Goal: Information Seeking & Learning: Learn about a topic

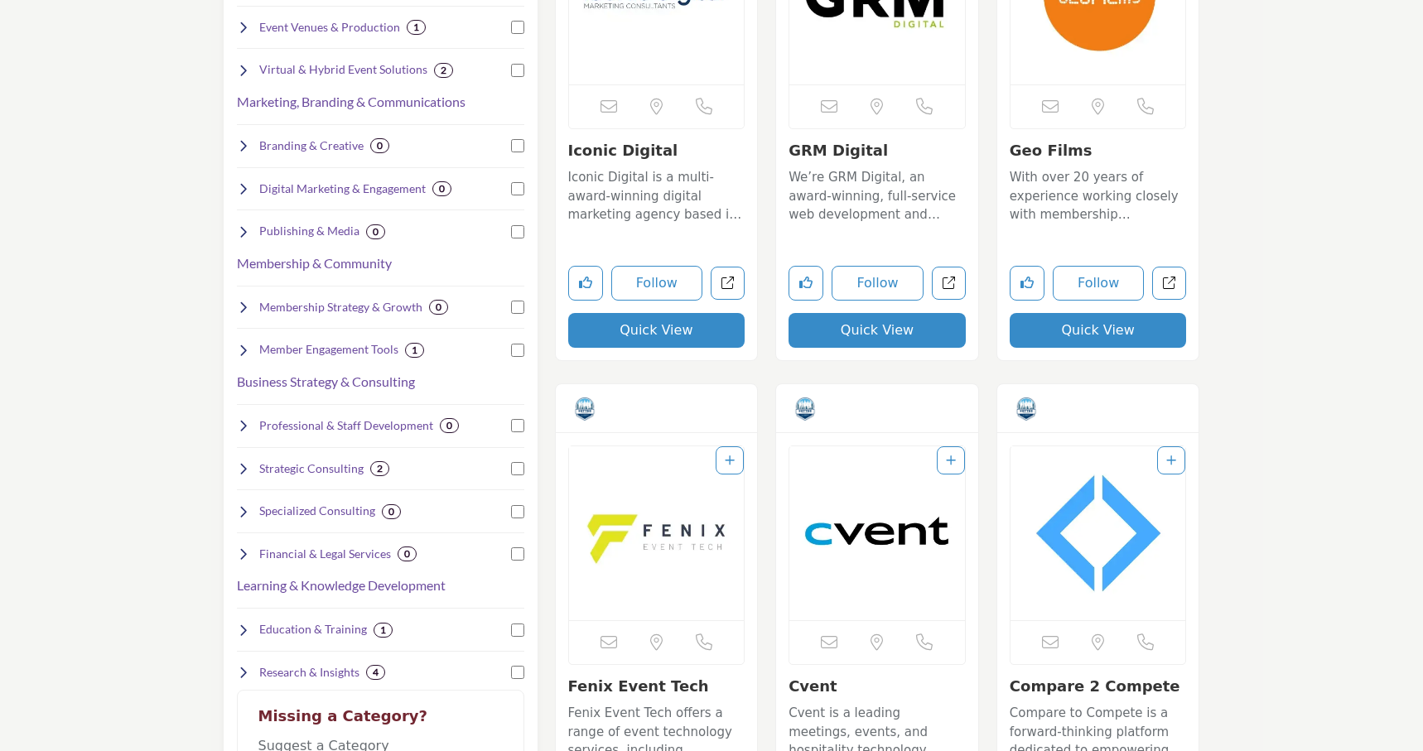
scroll to position [556, 0]
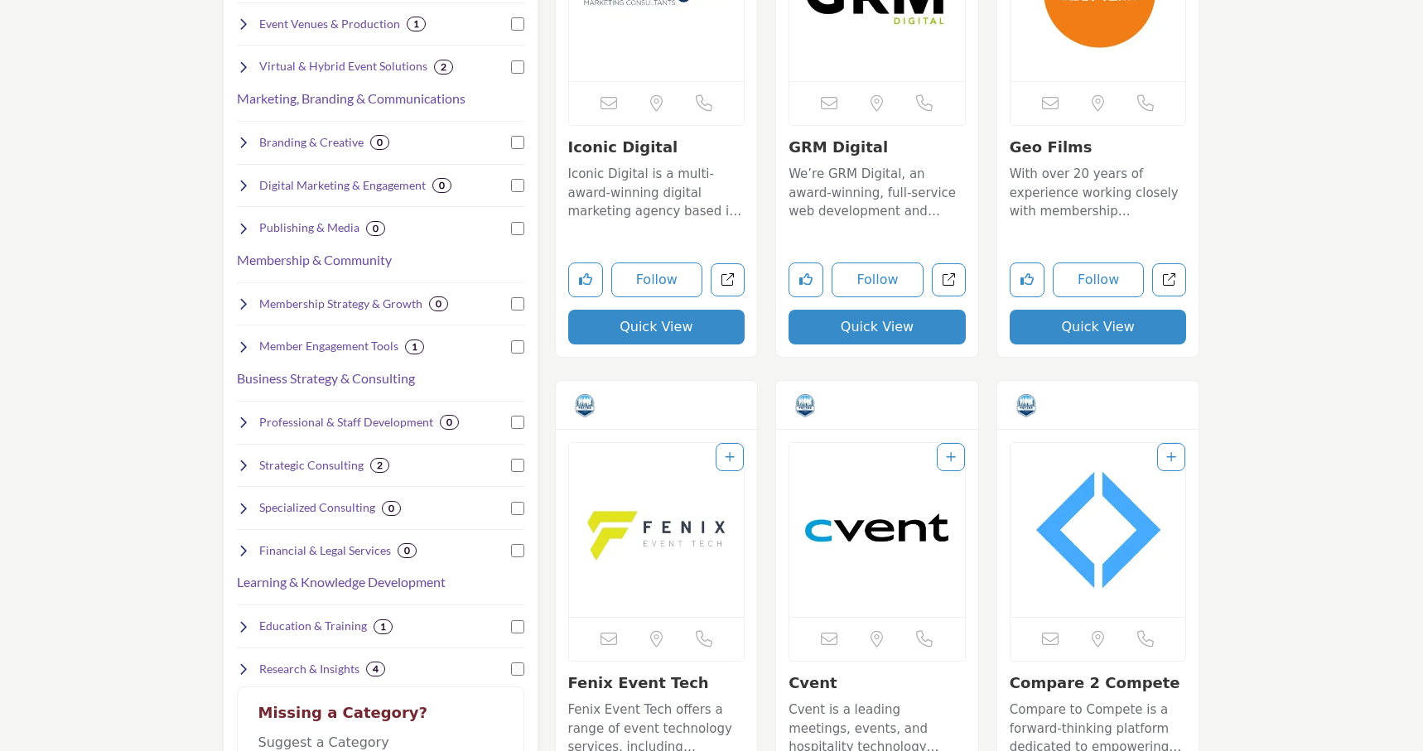
click at [862, 529] on img "Open Listing in new tab" at bounding box center [877, 530] width 176 height 174
click at [809, 685] on link "Cvent" at bounding box center [813, 682] width 49 height 17
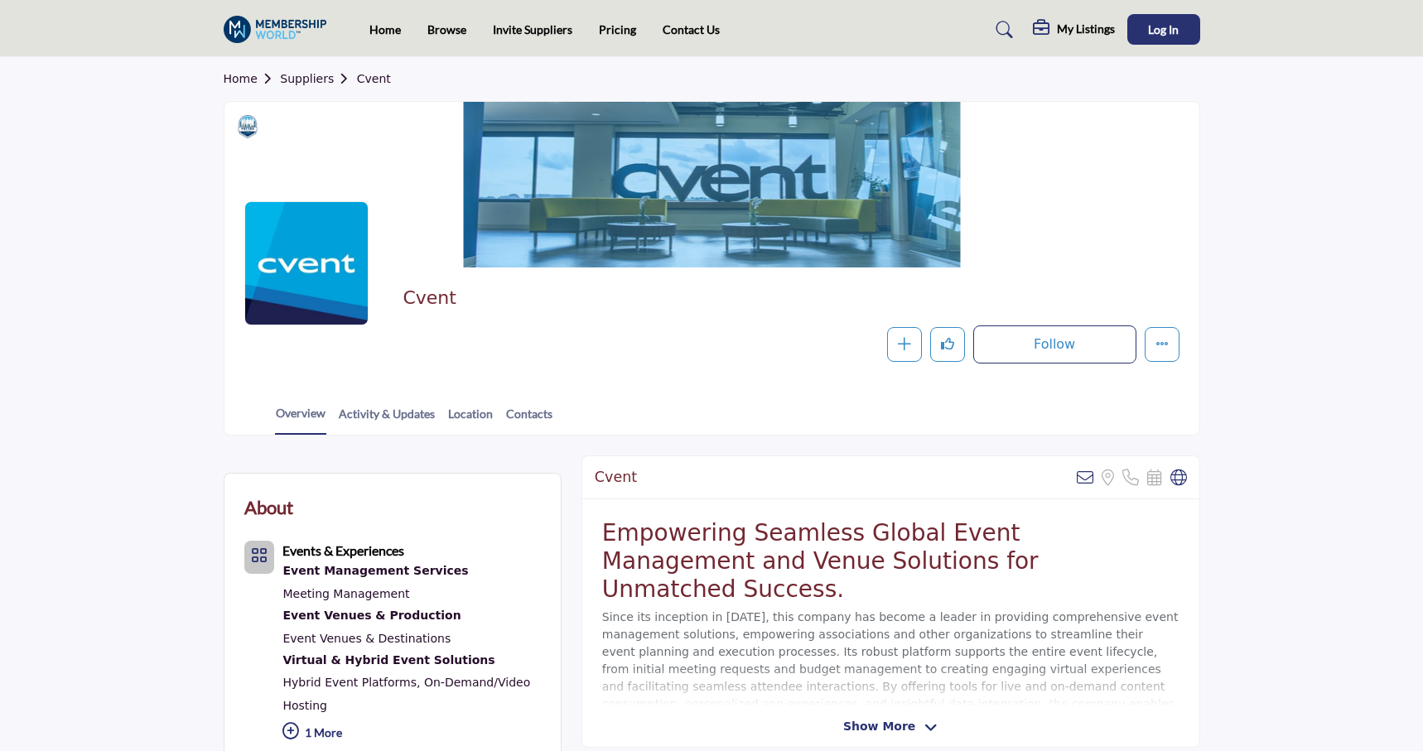
click at [1286, 222] on section "Home Suppliers Cvent Cvent Follow Following Message Recommend Add to My Supplie…" at bounding box center [711, 246] width 1423 height 379
drag, startPoint x: 789, startPoint y: 178, endPoint x: 519, endPoint y: 178, distance: 270.9
click at [518, 178] on div at bounding box center [711, 185] width 975 height 166
click at [162, 244] on section "Home Suppliers Cvent Cvent Follow Following Message Recommend Add to My Supplie…" at bounding box center [711, 246] width 1423 height 379
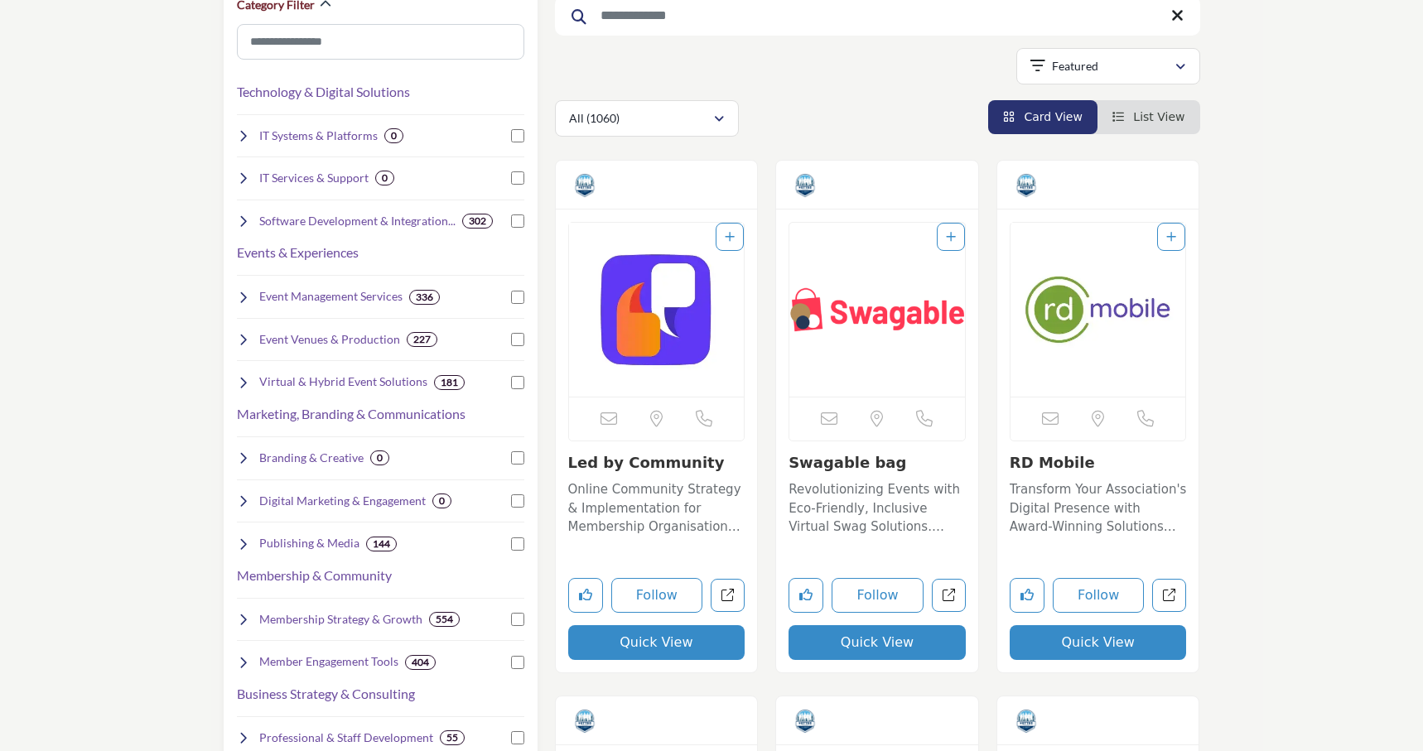
scroll to position [241, 0]
